Goal: Transaction & Acquisition: Purchase product/service

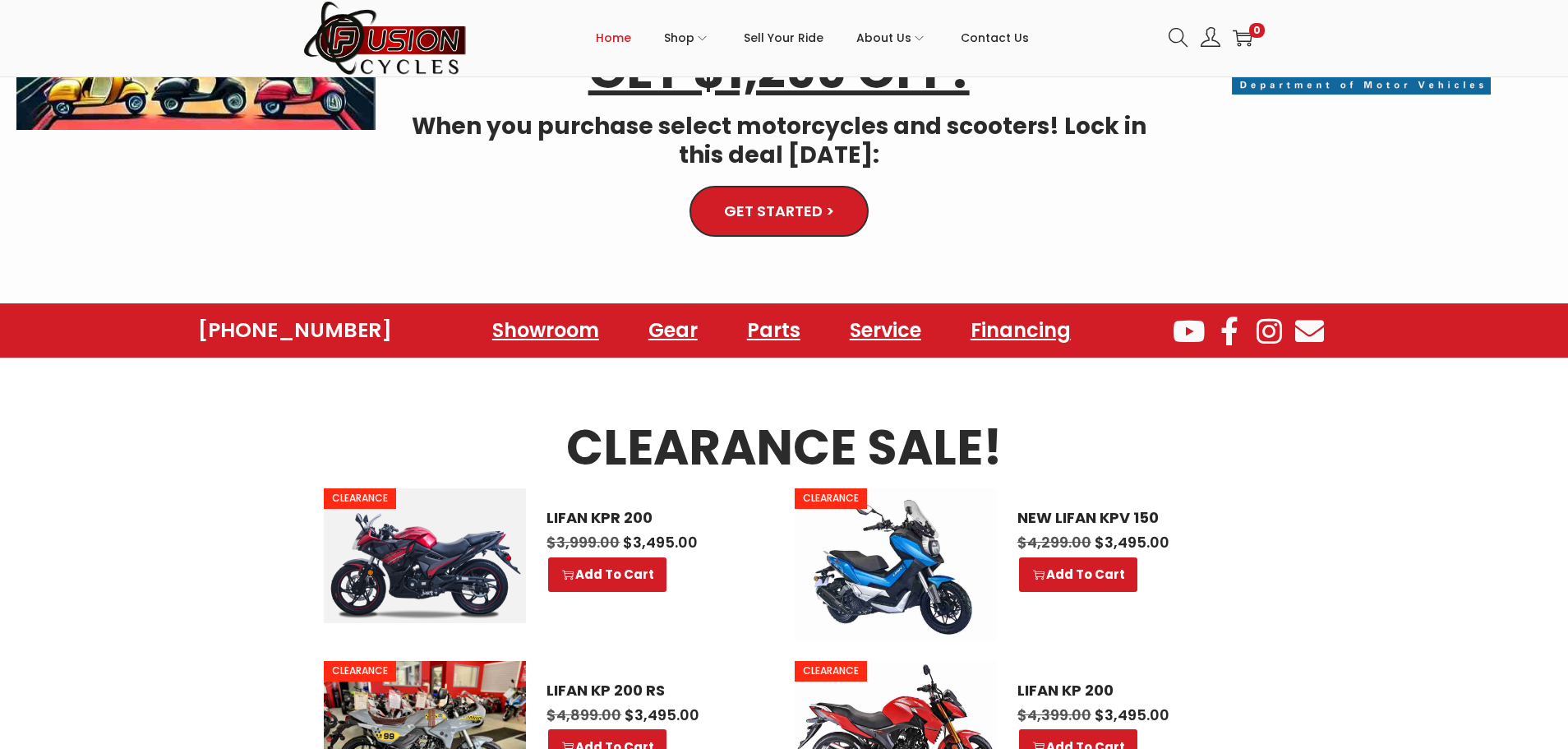
scroll to position [629, 0]
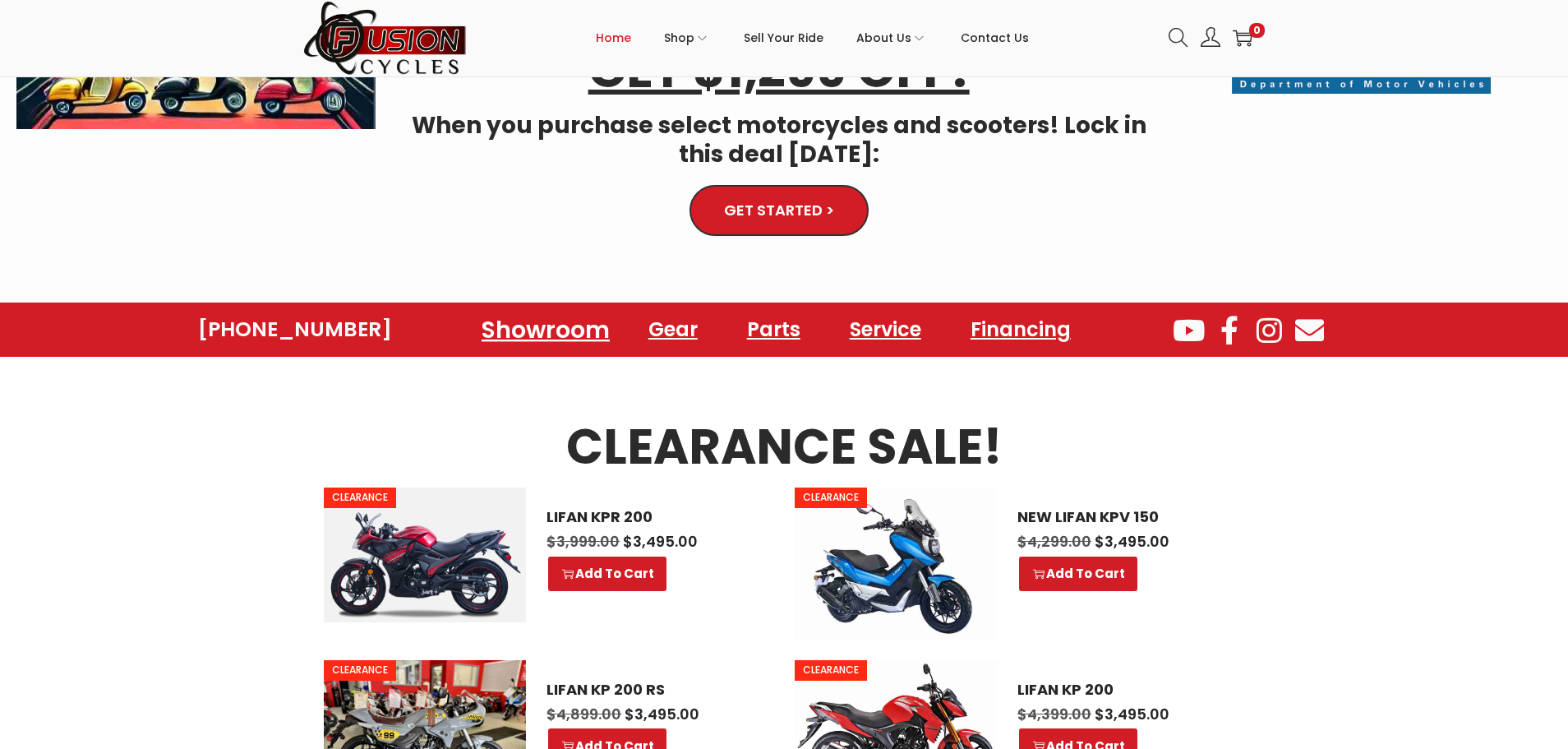
click at [548, 327] on link "Showroom" at bounding box center [545, 330] width 167 height 45
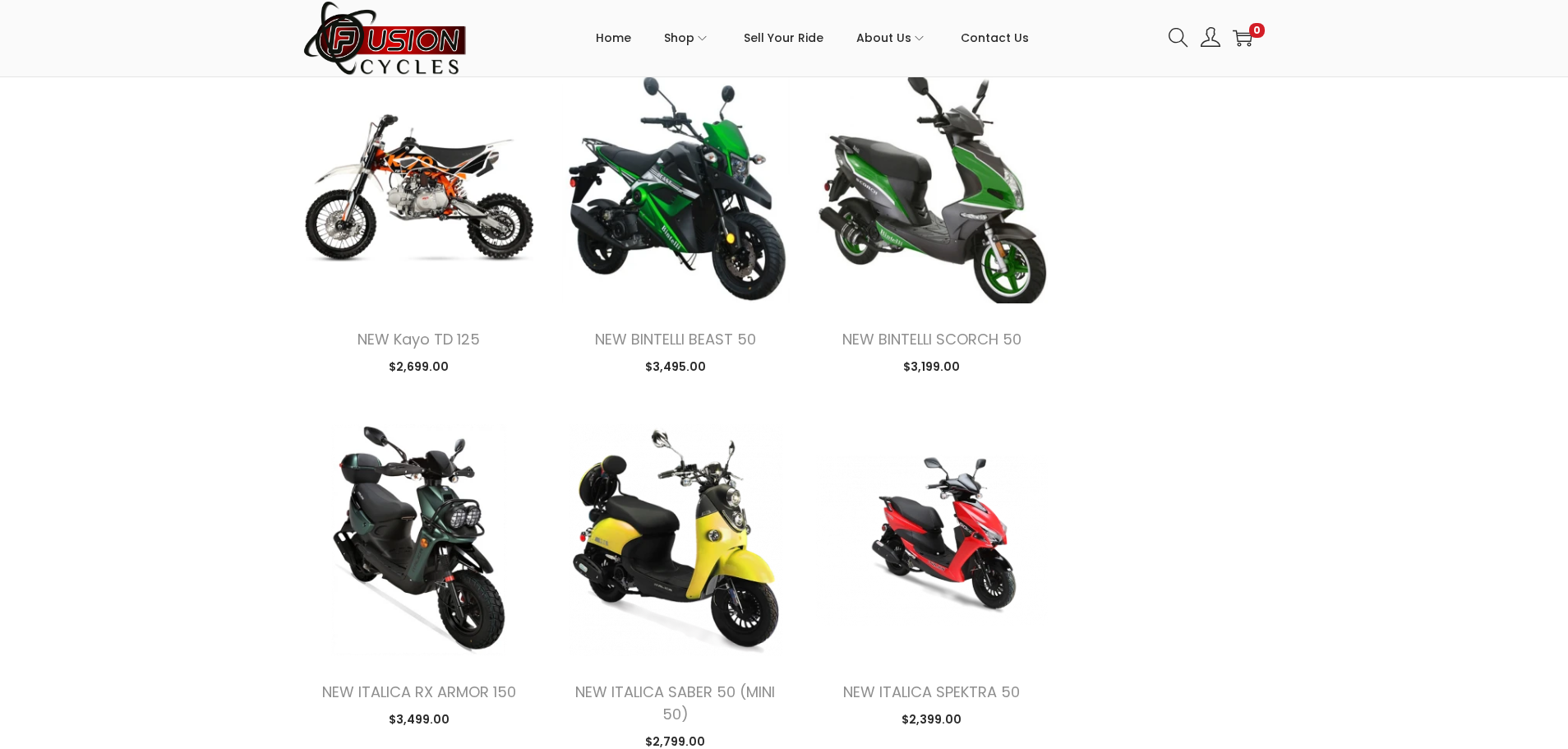
scroll to position [2018, 0]
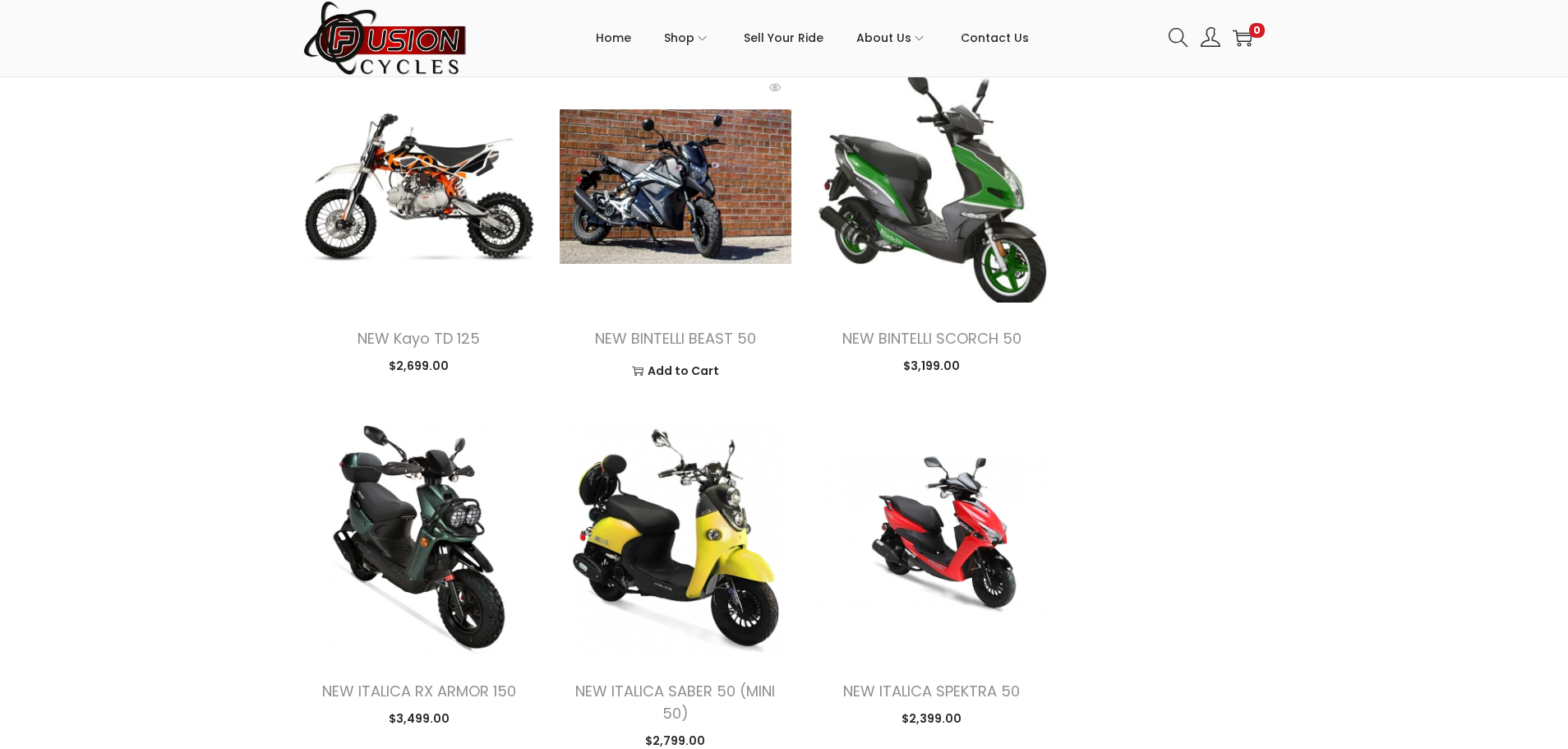
click at [709, 230] on img at bounding box center [675, 186] width 232 height 232
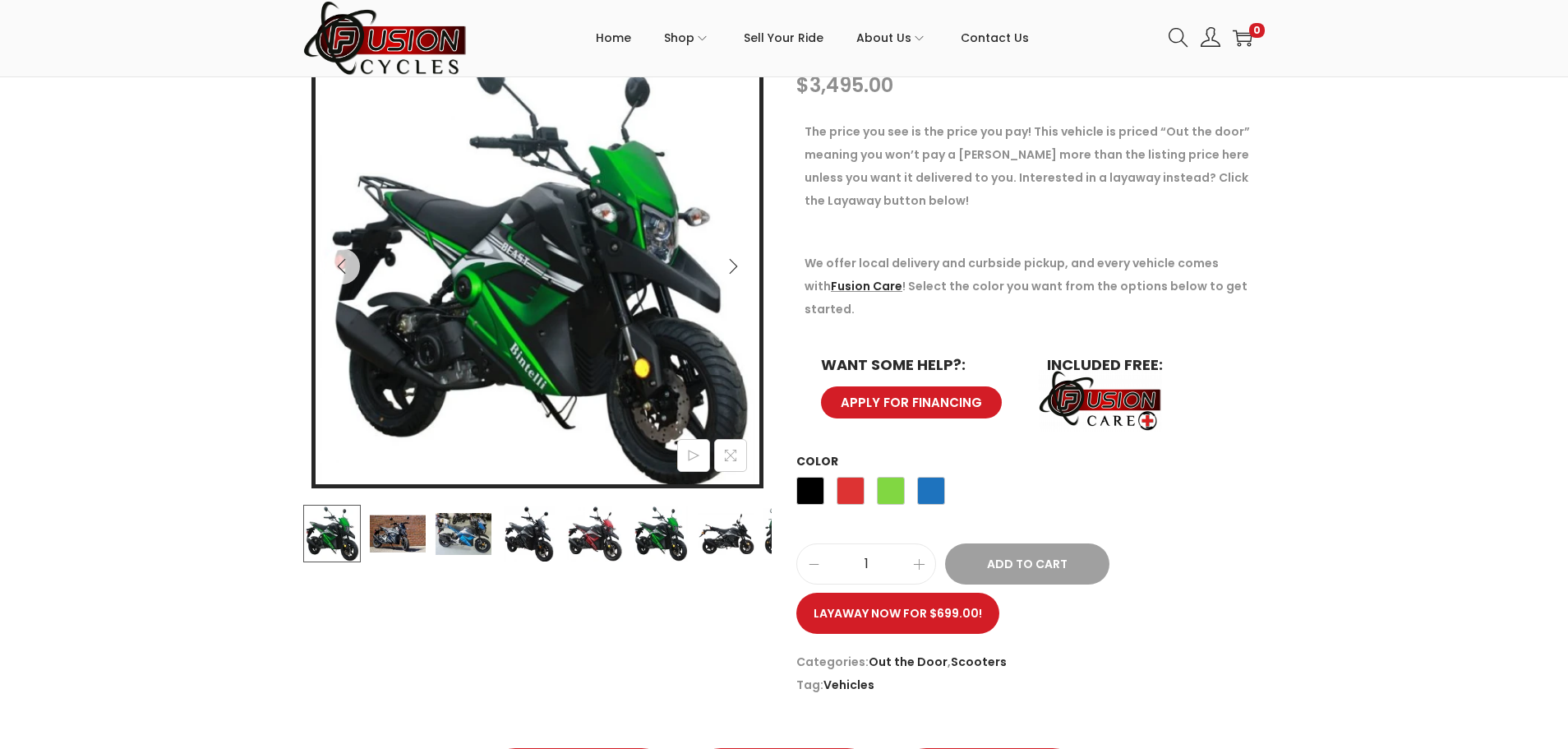
scroll to position [262, 0]
click at [815, 476] on span "Black" at bounding box center [811, 490] width 28 height 28
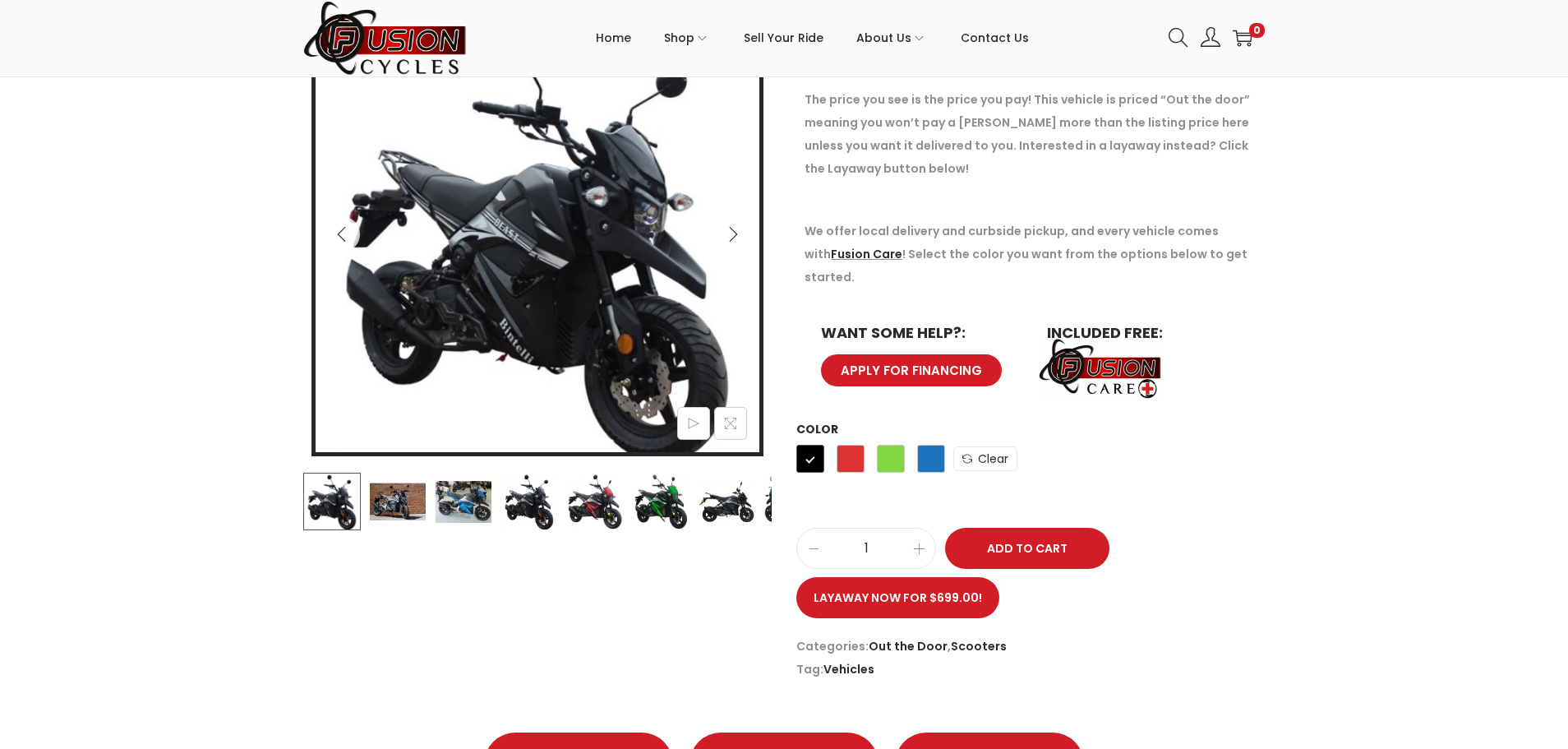
scroll to position [293, 0]
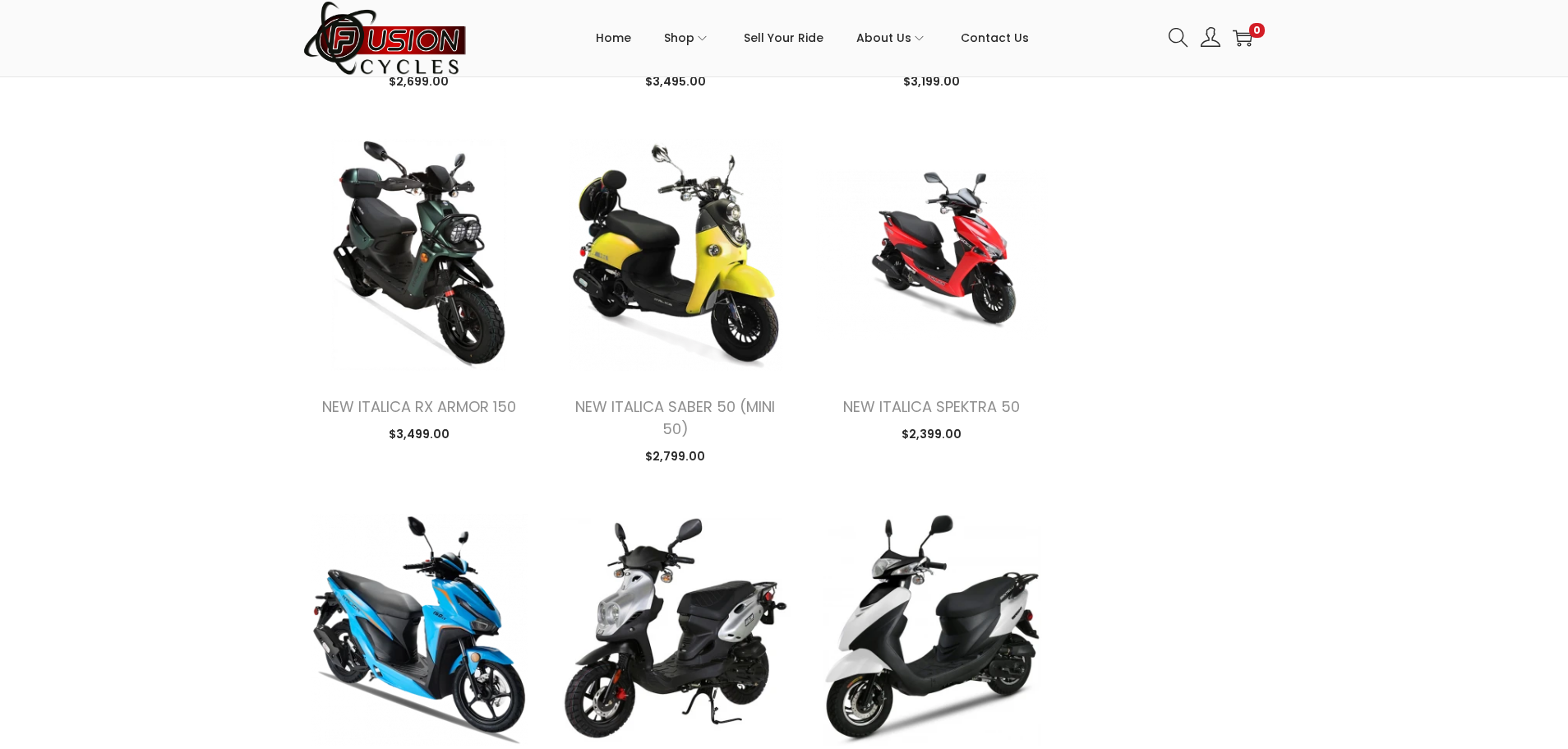
scroll to position [2304, 0]
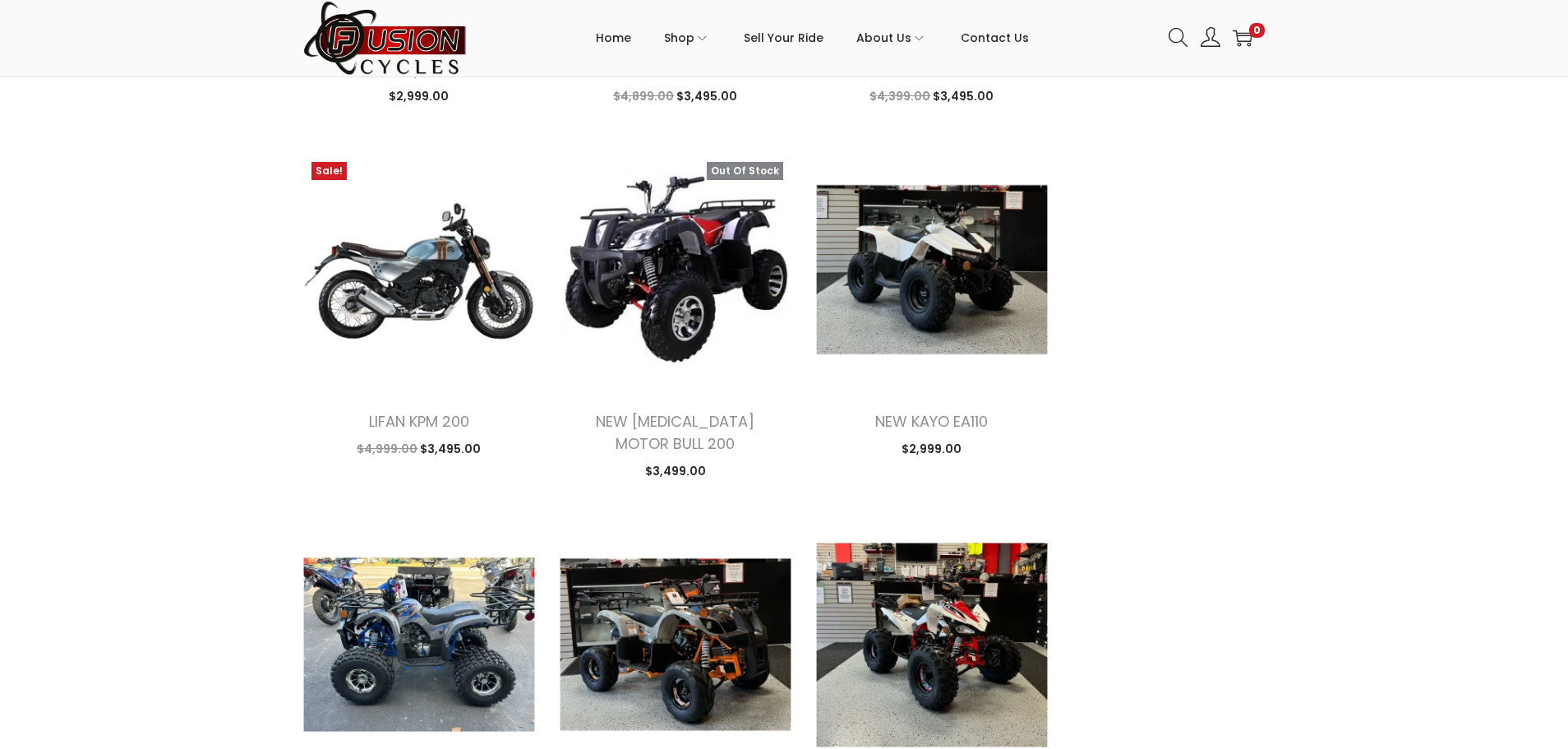
scroll to position [3744, 0]
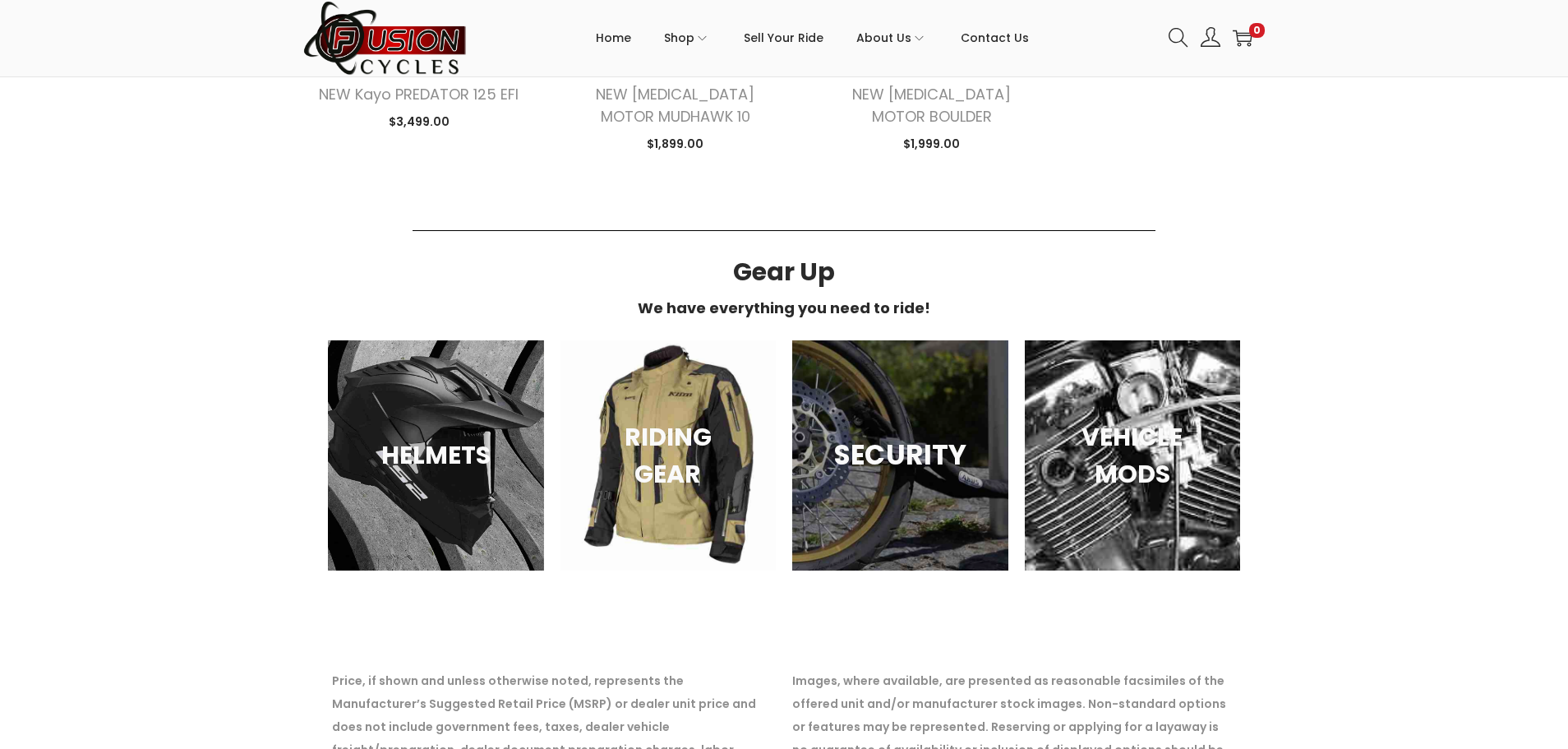
scroll to position [5590, 0]
